Goal: Transaction & Acquisition: Purchase product/service

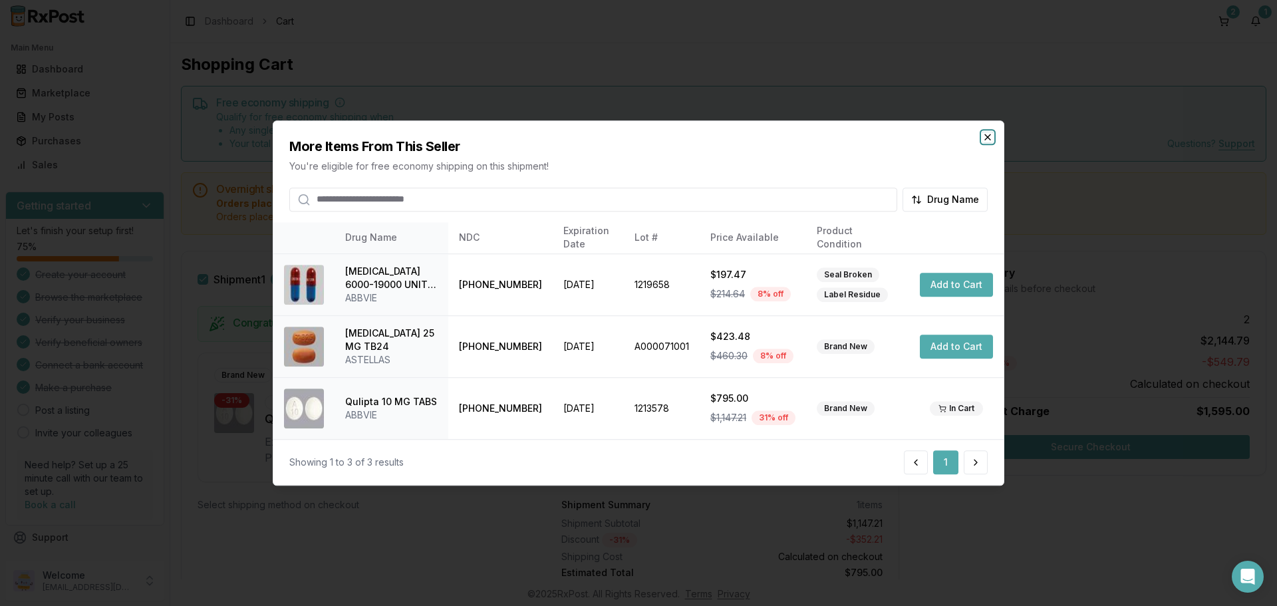
click at [992, 135] on icon "button" at bounding box center [988, 137] width 11 height 11
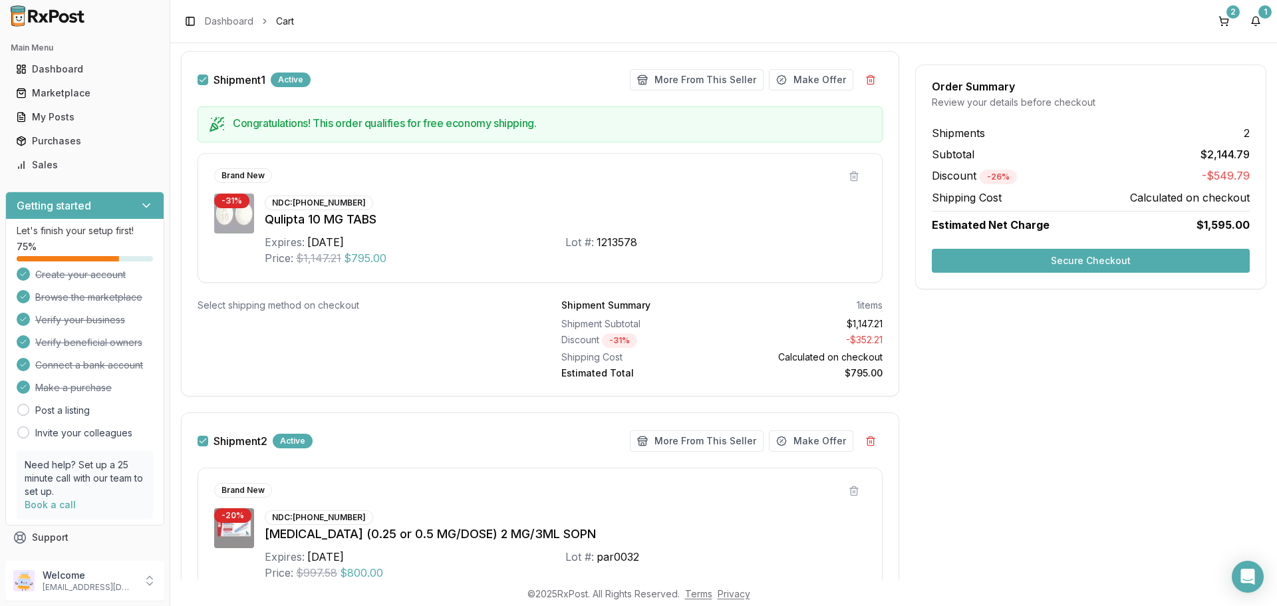
scroll to position [369, 0]
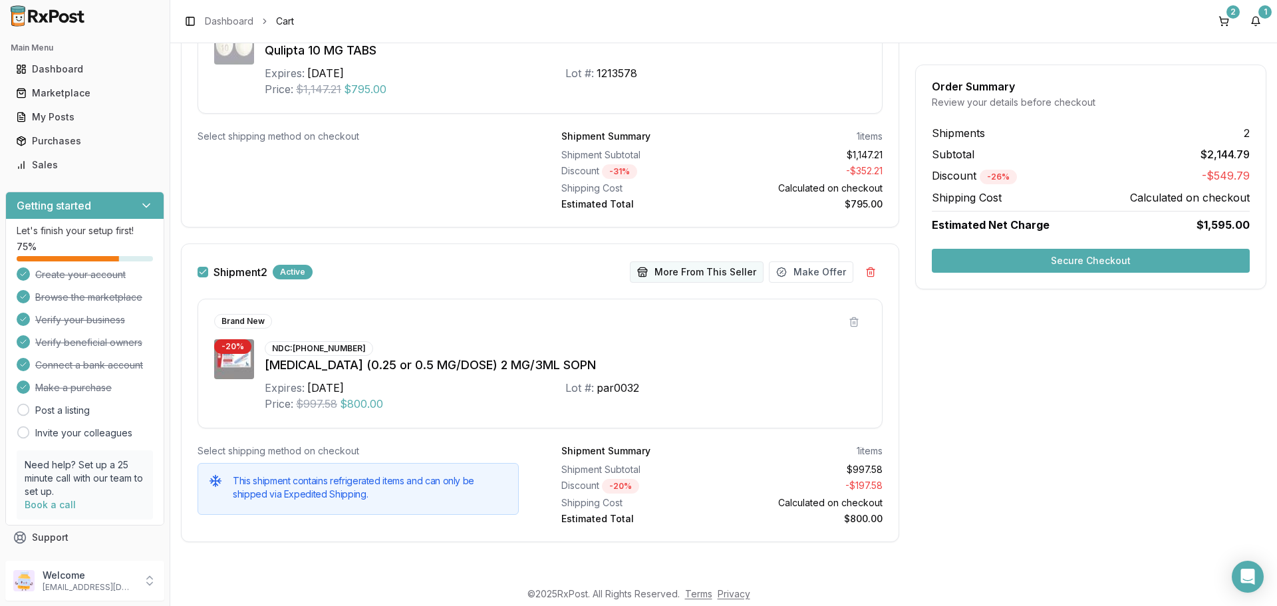
click at [721, 278] on button "More From This Seller" at bounding box center [697, 271] width 134 height 21
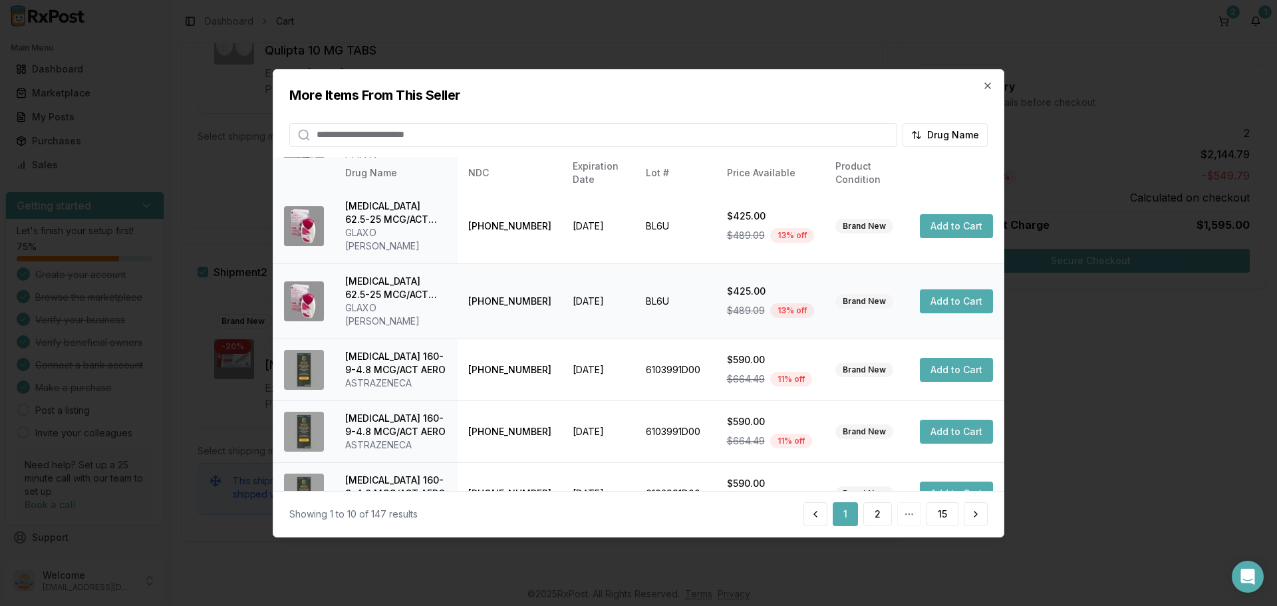
scroll to position [317, 0]
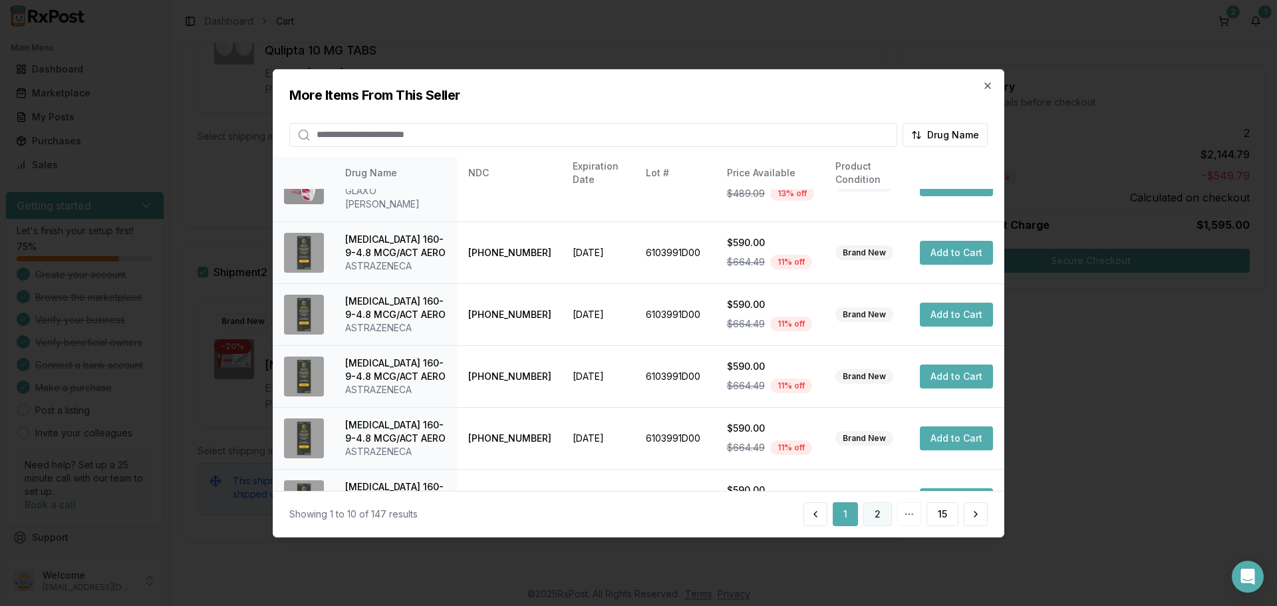
click at [879, 514] on button "2" at bounding box center [877, 514] width 29 height 24
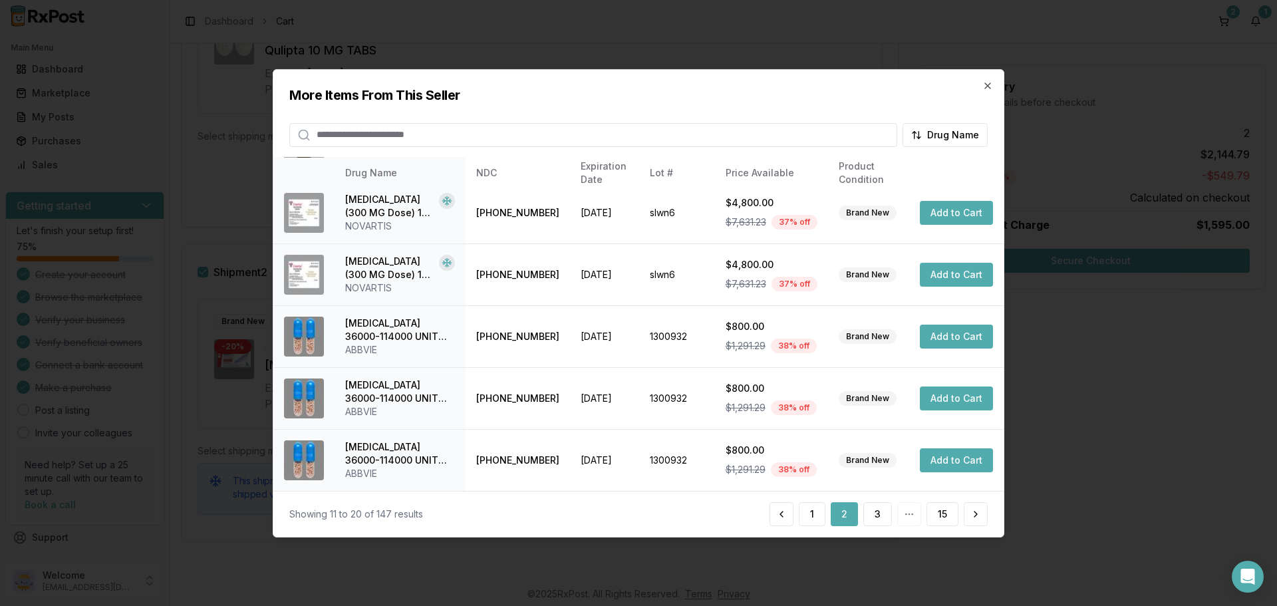
click at [371, 136] on input "search" at bounding box center [593, 134] width 608 height 24
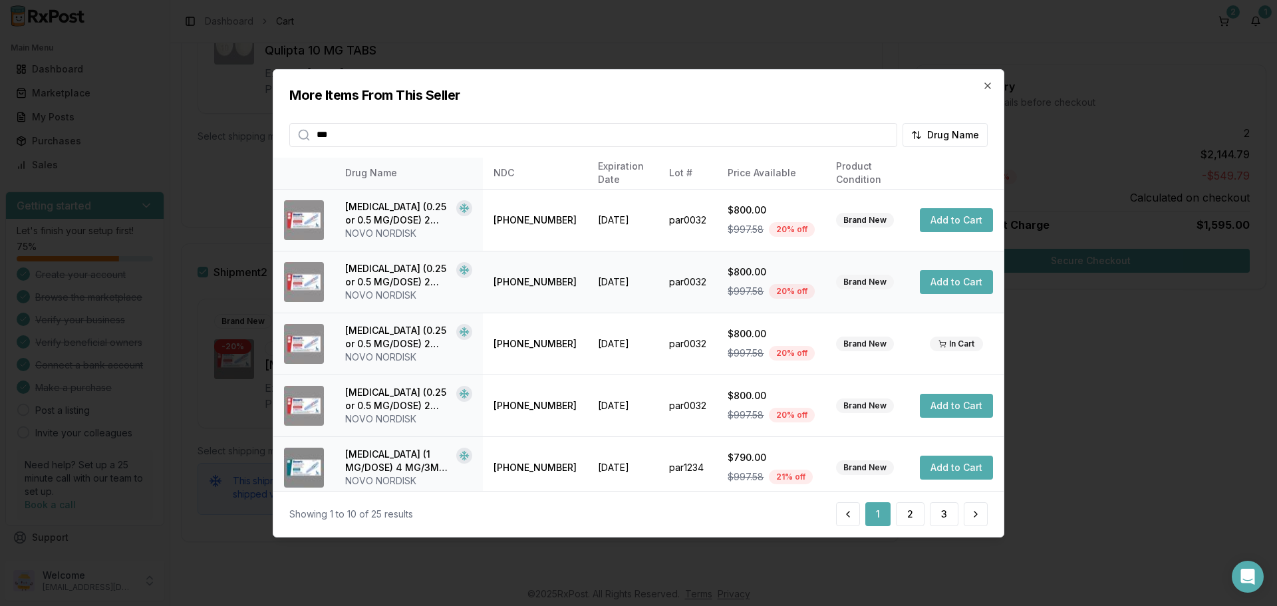
type input "***"
click at [947, 280] on button "Add to Cart" at bounding box center [956, 282] width 73 height 24
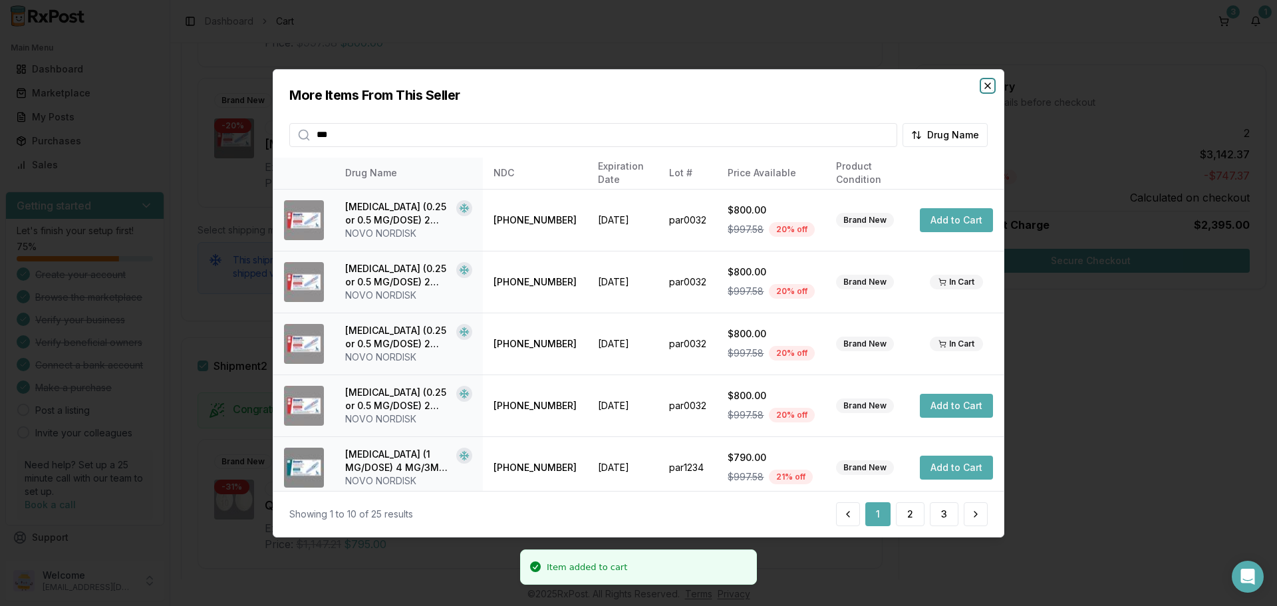
click at [990, 85] on icon "button" at bounding box center [988, 85] width 11 height 11
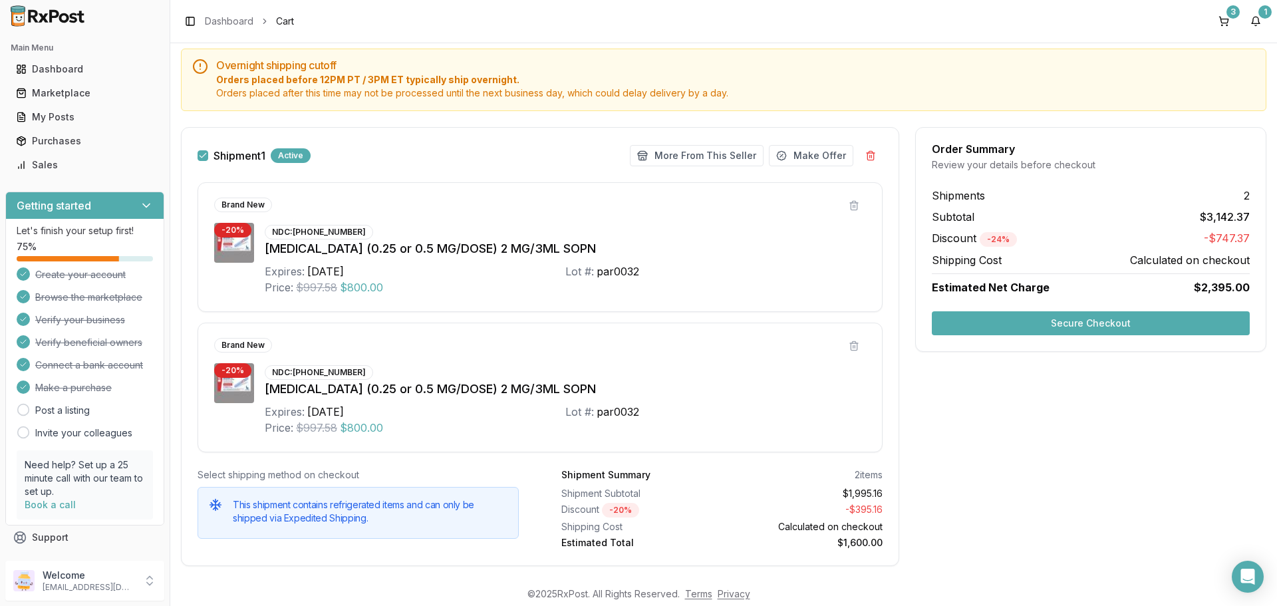
scroll to position [102, 0]
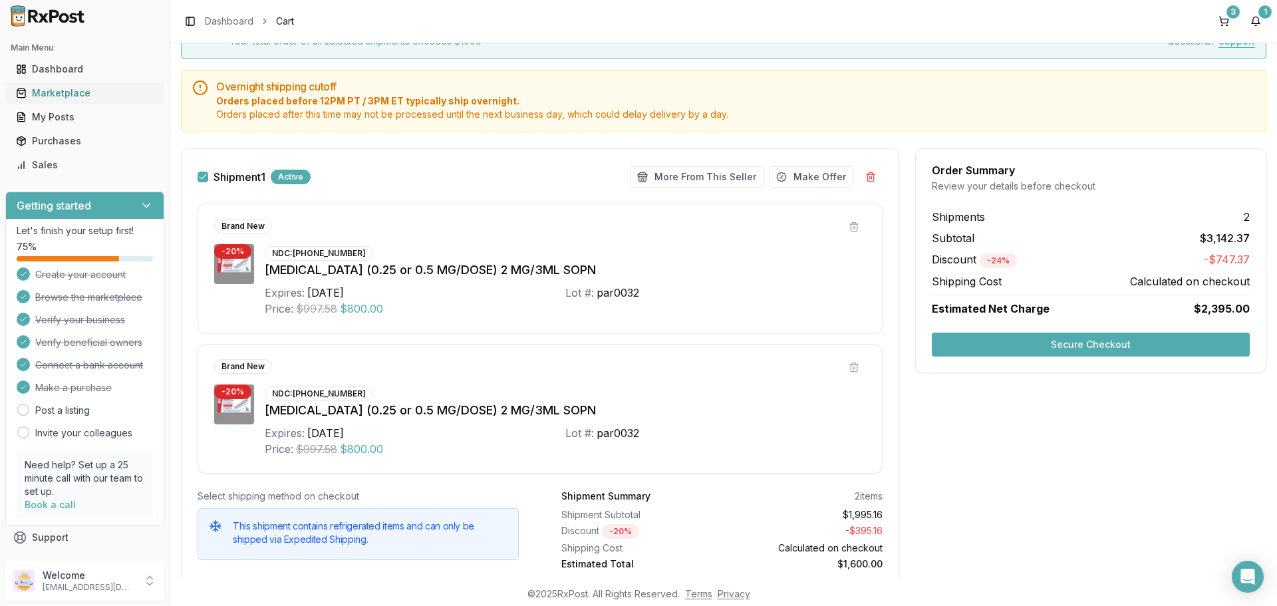
click at [67, 90] on div "Marketplace" at bounding box center [85, 92] width 138 height 13
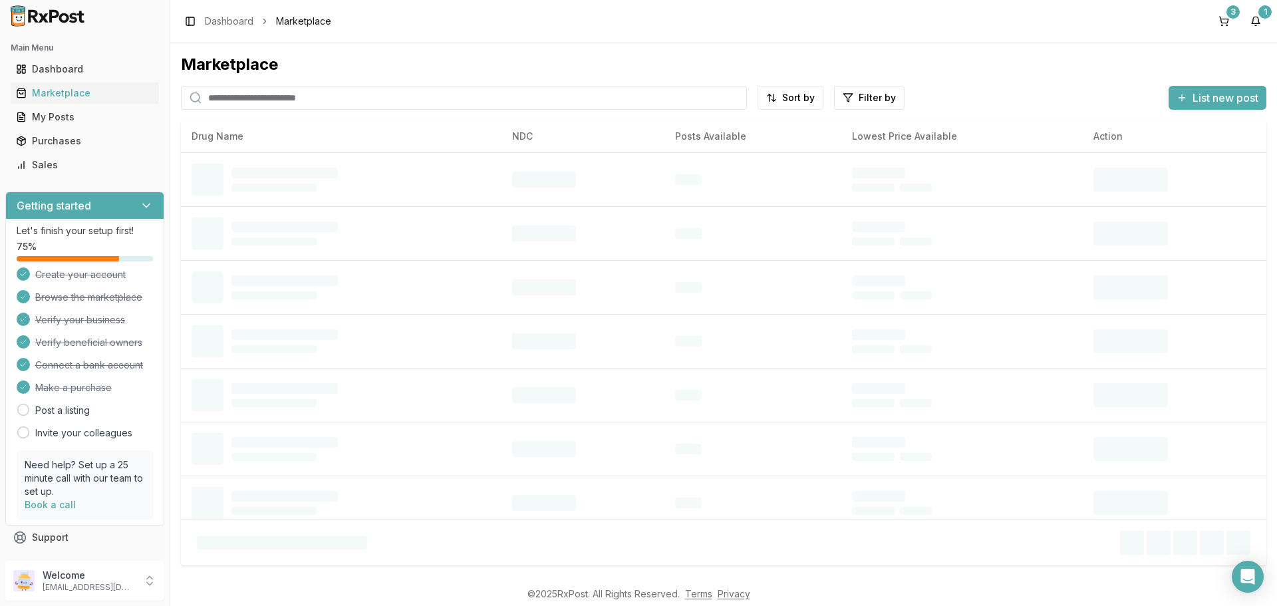
click at [294, 97] on input "search" at bounding box center [464, 98] width 566 height 24
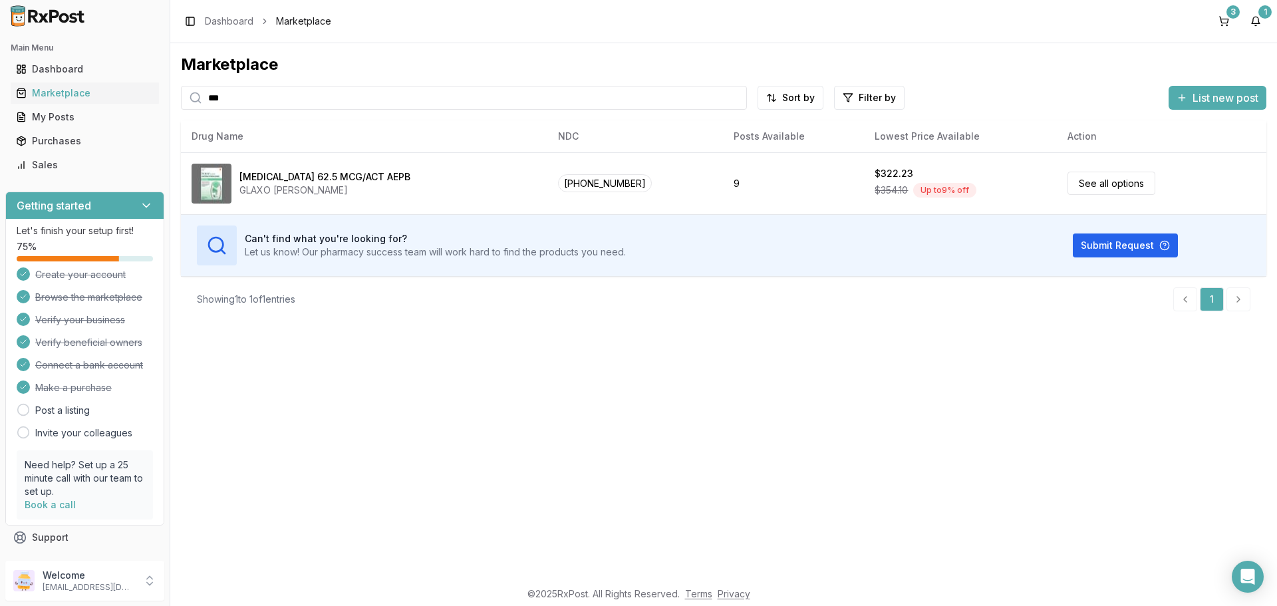
type input "***"
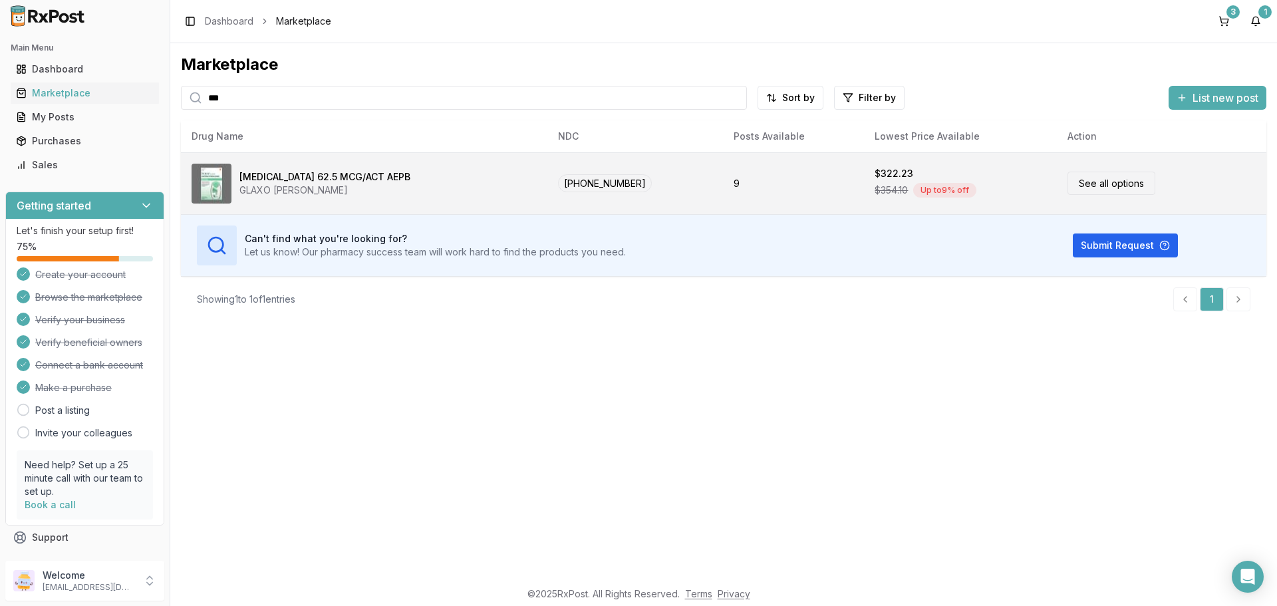
click at [1094, 190] on link "See all options" at bounding box center [1112, 183] width 88 height 23
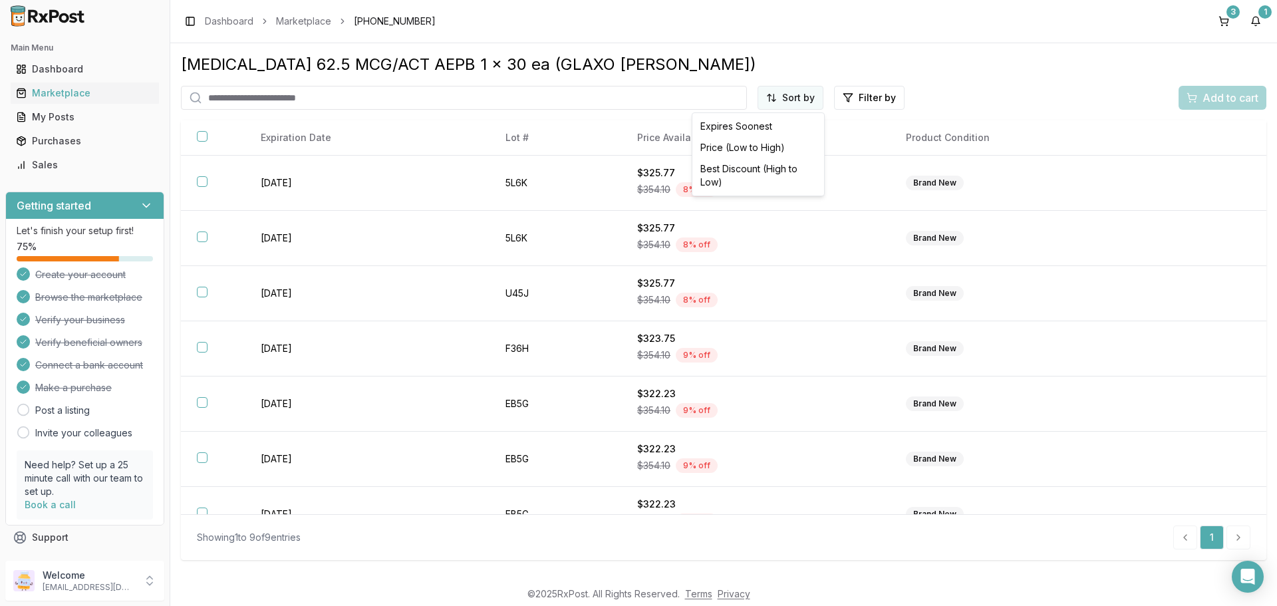
click at [796, 102] on html "Main Menu Dashboard Marketplace My Posts Purchases Sales Getting started Let's …" at bounding box center [638, 303] width 1277 height 606
click at [749, 146] on div "Price (Low to High)" at bounding box center [758, 147] width 126 height 21
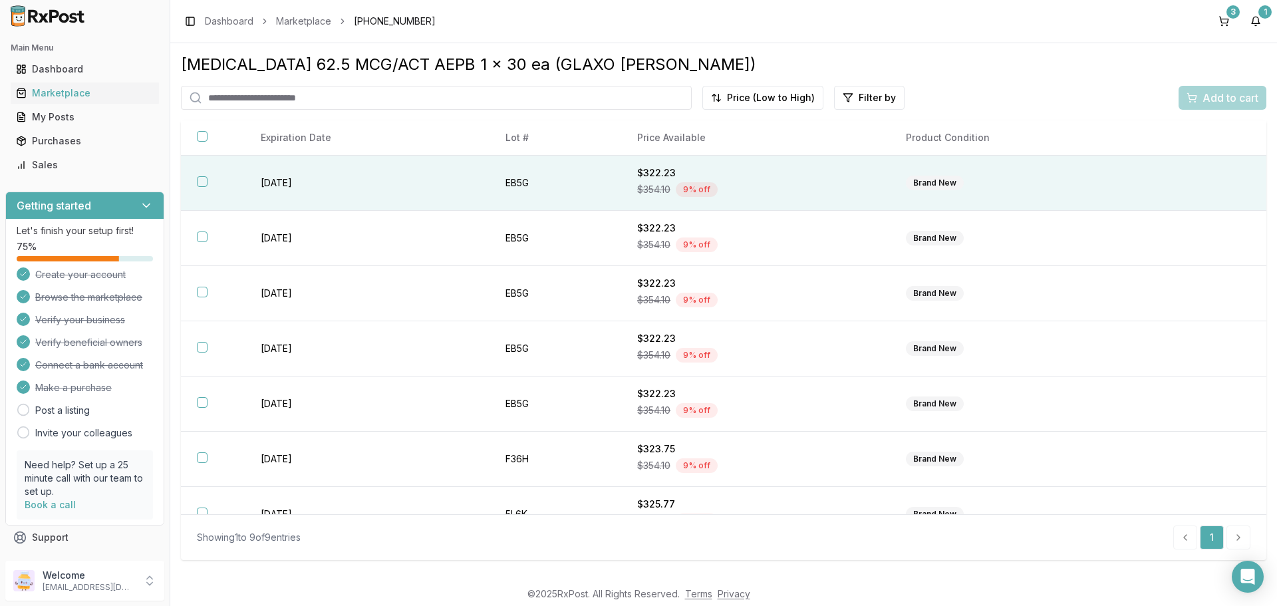
click at [208, 186] on th at bounding box center [213, 183] width 64 height 55
click at [1203, 97] on span "Add to cart" at bounding box center [1231, 98] width 56 height 16
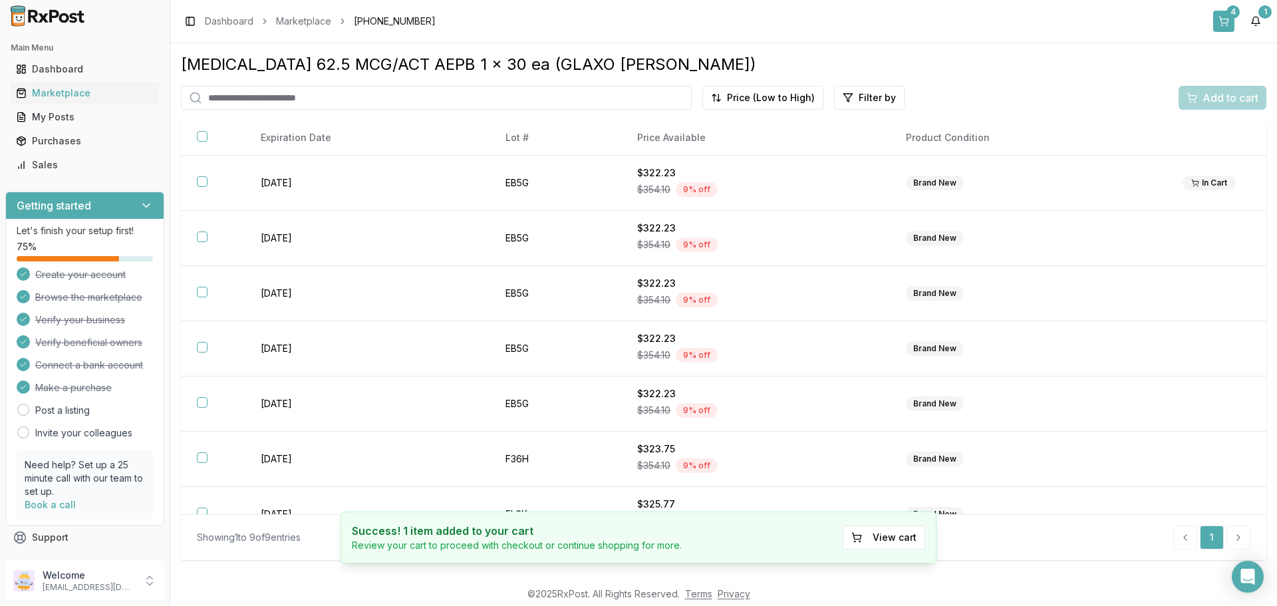
click at [1221, 24] on button "4" at bounding box center [1223, 21] width 21 height 21
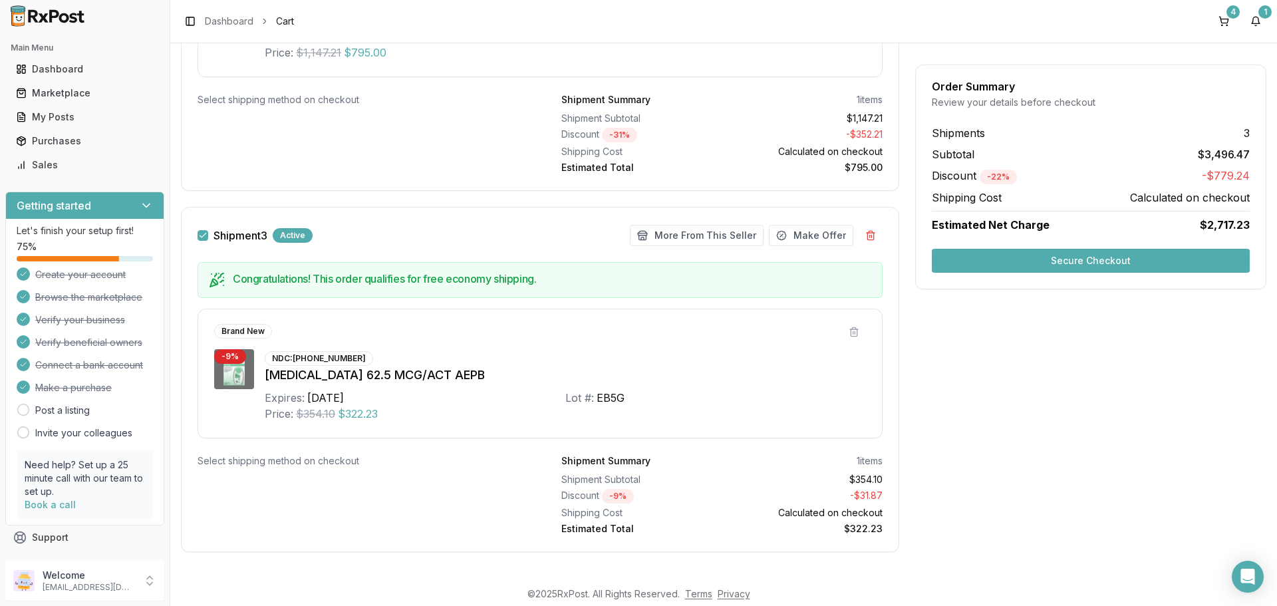
scroll to position [870, 0]
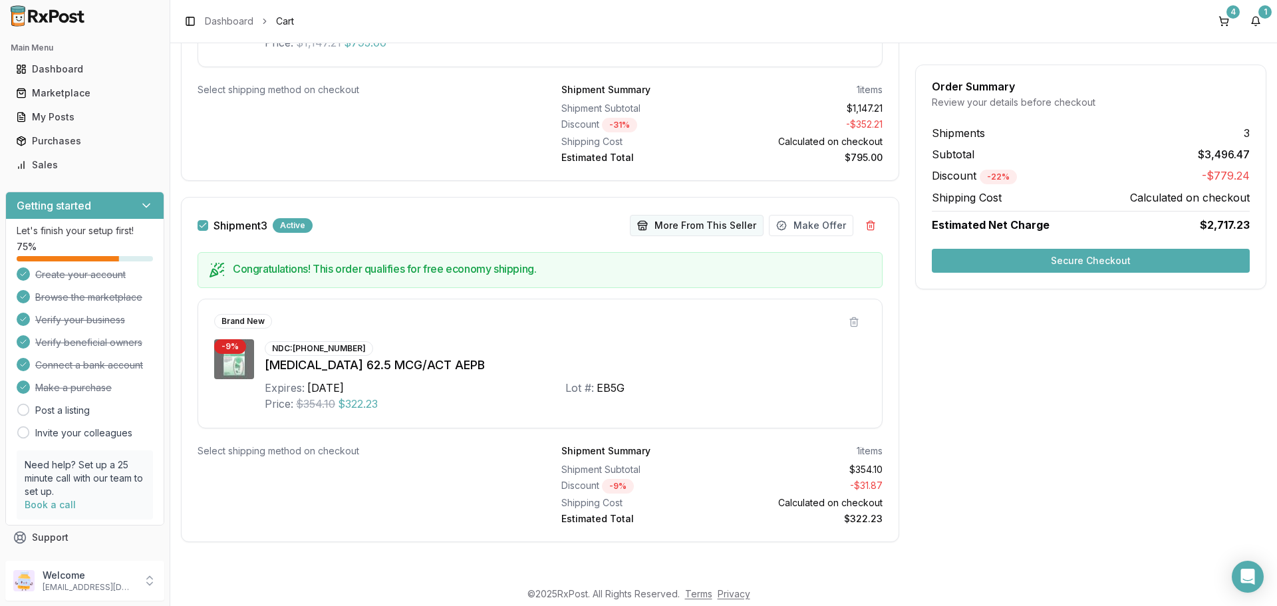
click at [714, 227] on button "More From This Seller" at bounding box center [697, 225] width 134 height 21
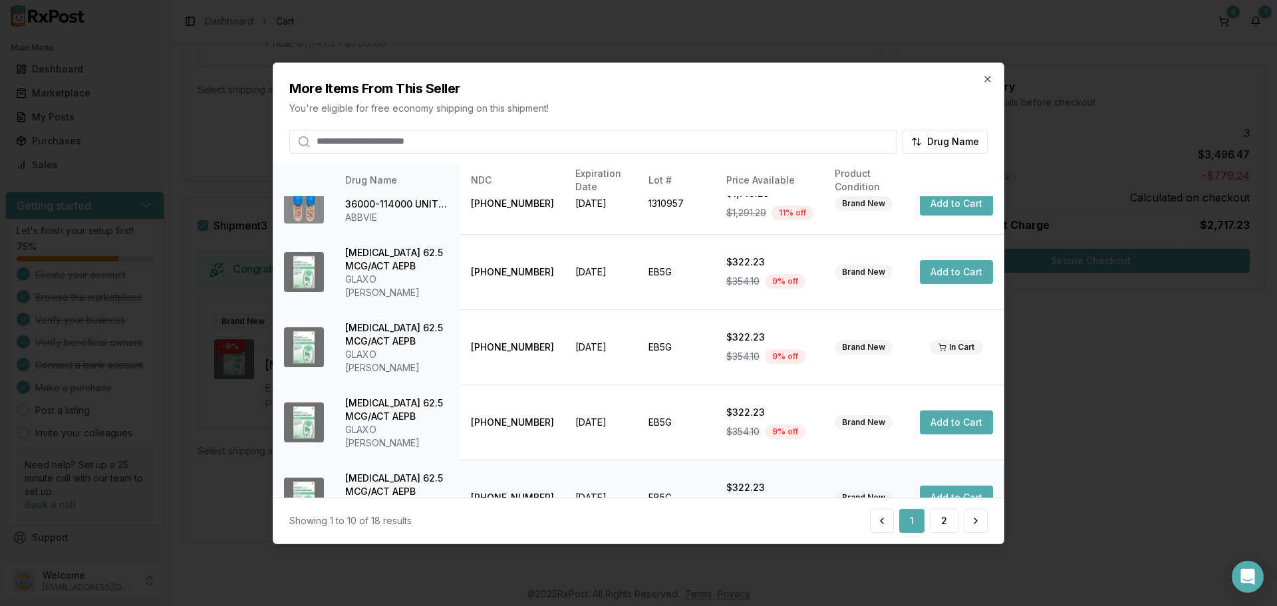
scroll to position [317, 0]
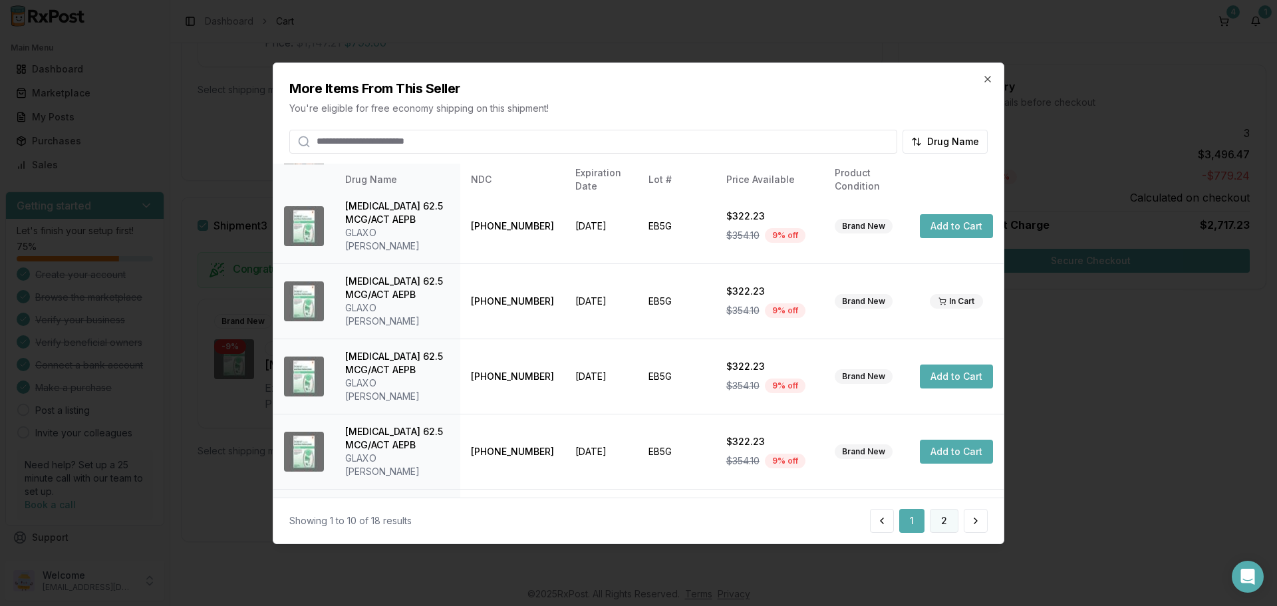
click at [947, 519] on button "2" at bounding box center [944, 521] width 29 height 24
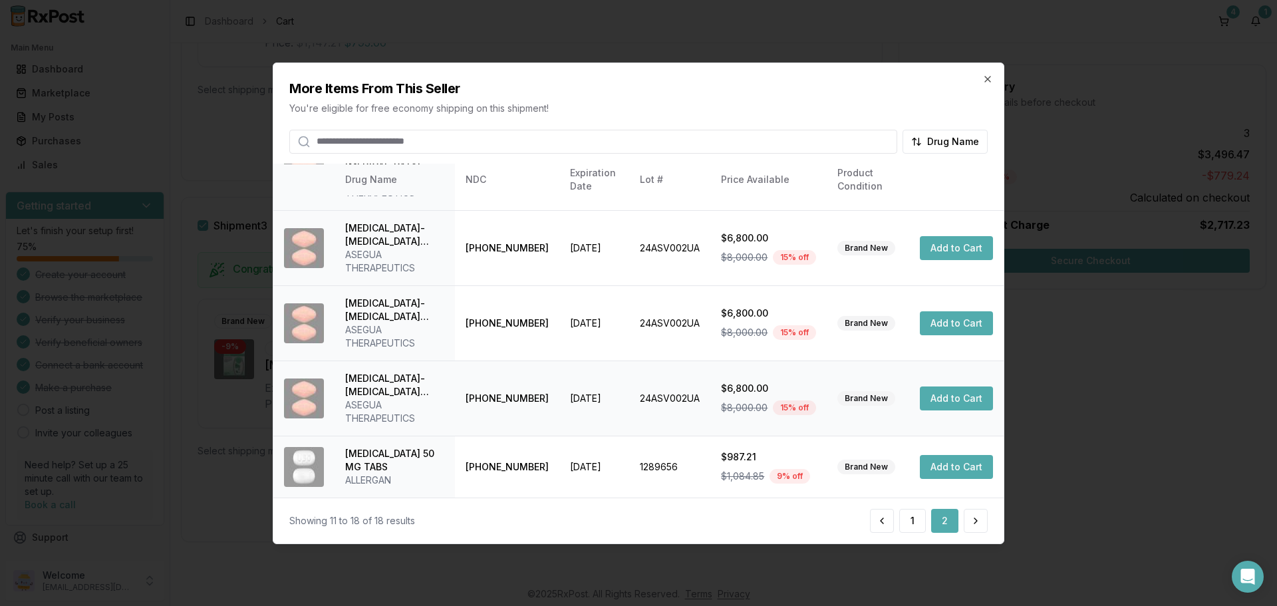
scroll to position [0, 0]
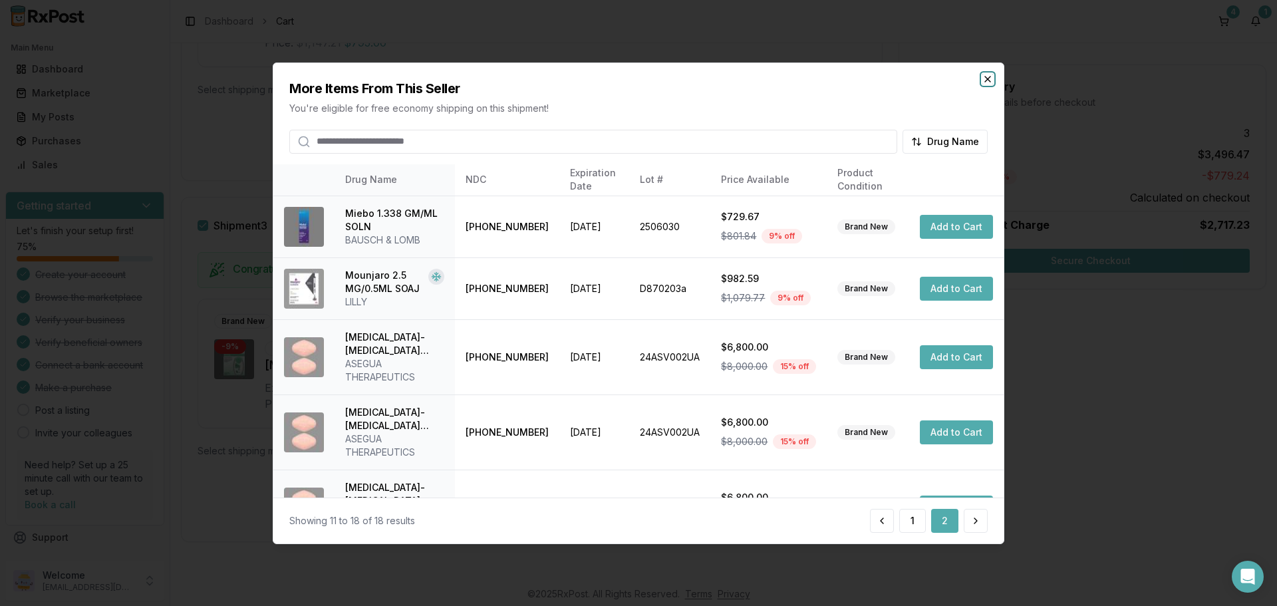
click at [988, 82] on icon "button" at bounding box center [988, 78] width 11 height 11
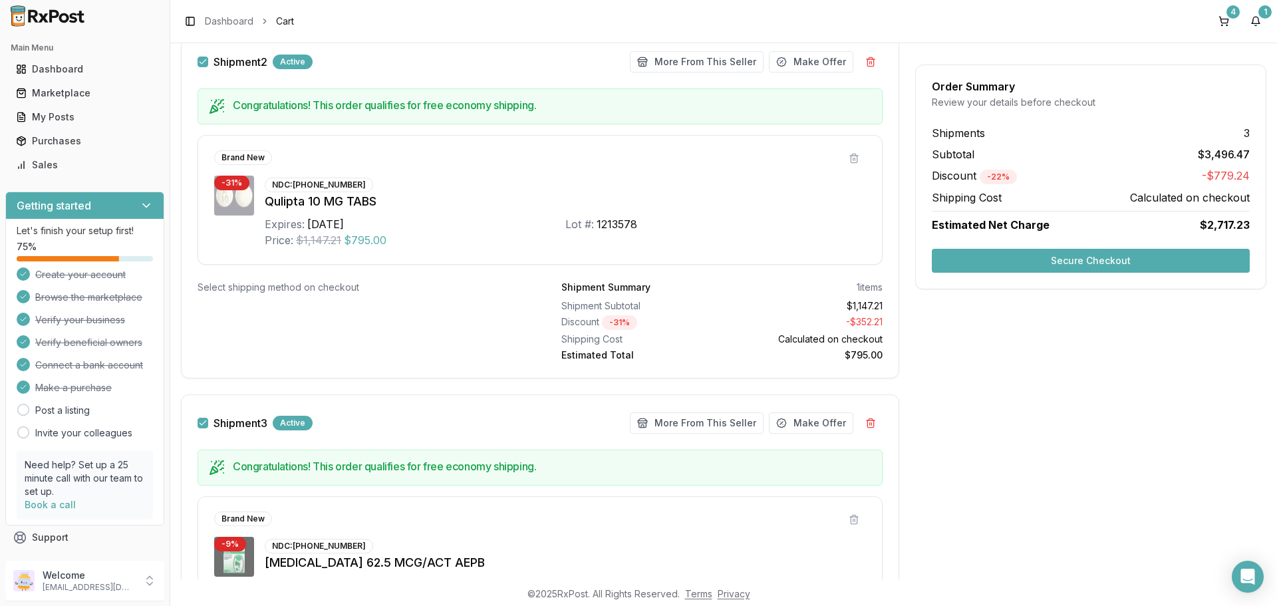
scroll to position [865, 0]
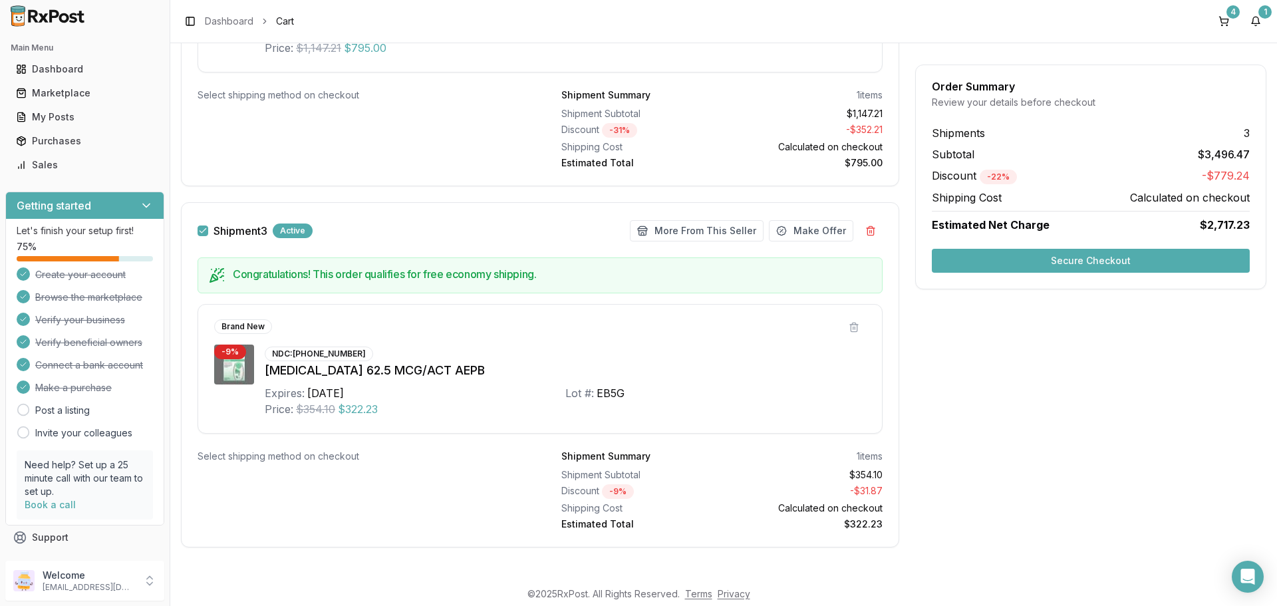
click at [968, 261] on button "Secure Checkout" at bounding box center [1091, 261] width 318 height 24
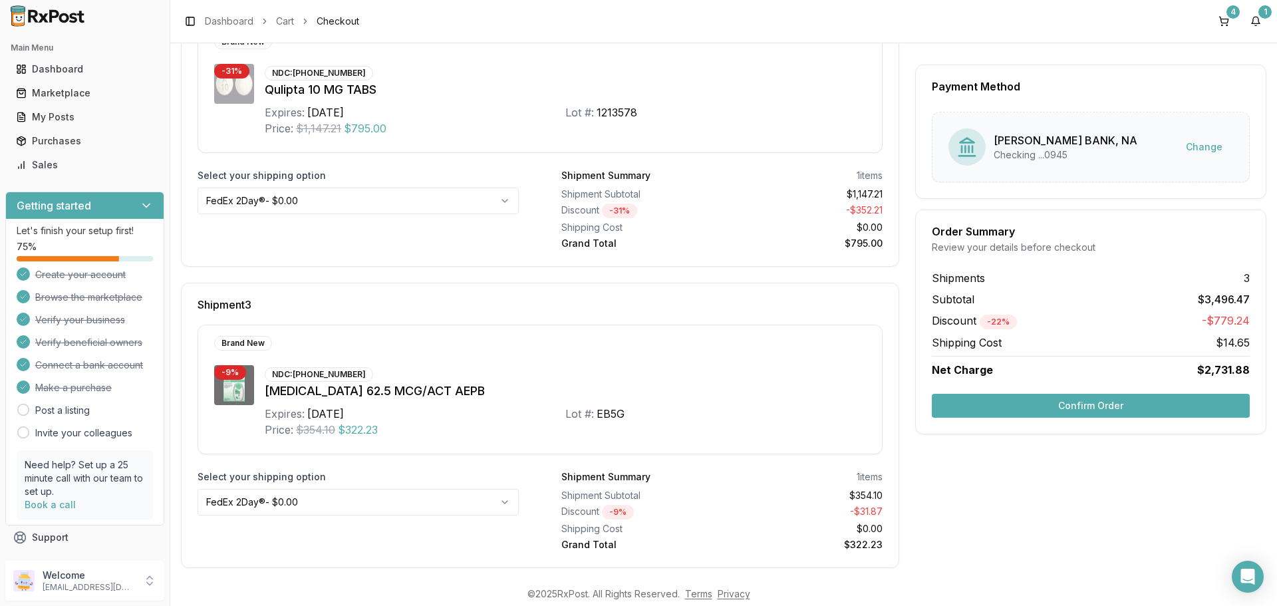
scroll to position [630, 0]
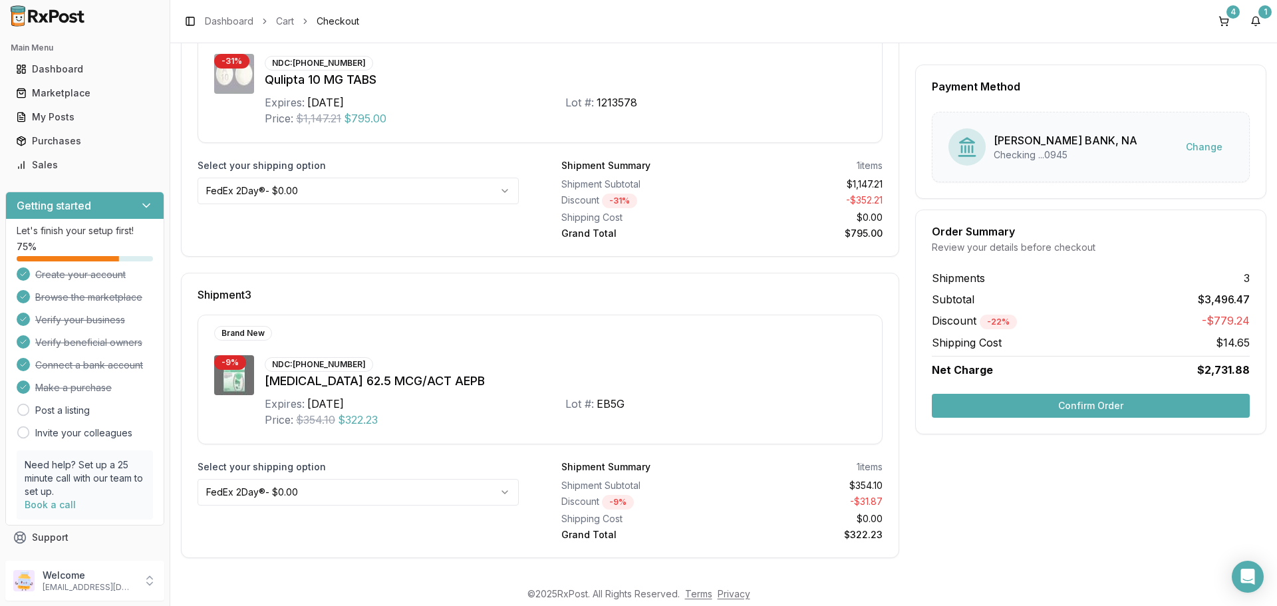
click at [1030, 411] on button "Confirm Order" at bounding box center [1091, 406] width 318 height 24
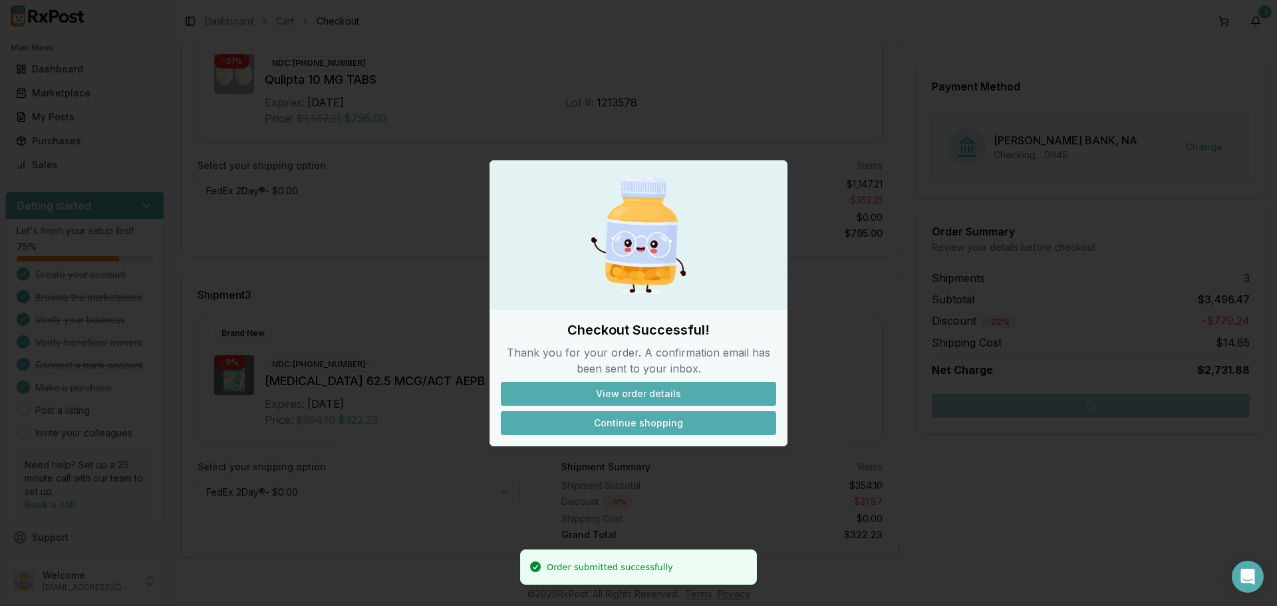
click at [608, 422] on button "Continue shopping" at bounding box center [638, 423] width 275 height 24
